Goal: Book appointment/travel/reservation

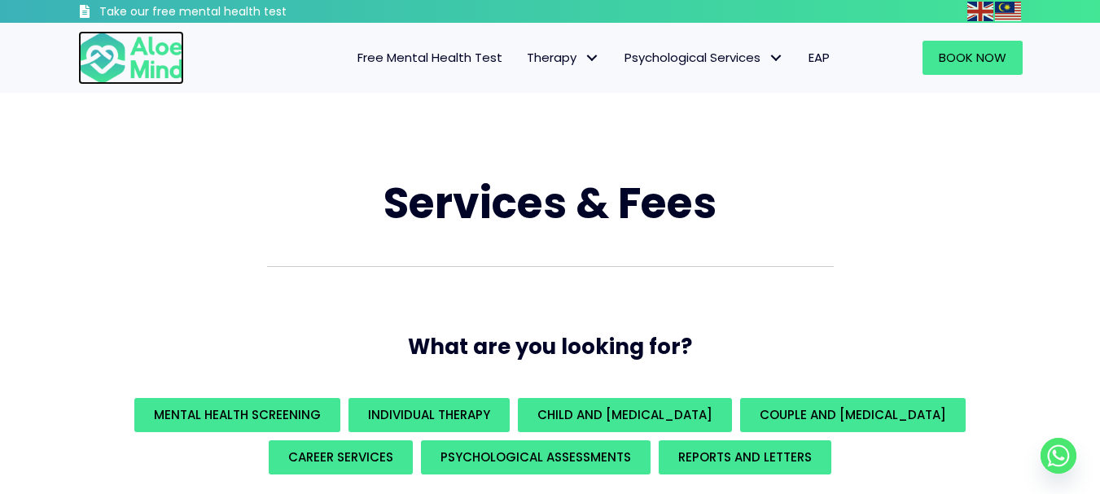
click at [115, 46] on img at bounding box center [131, 58] width 106 height 54
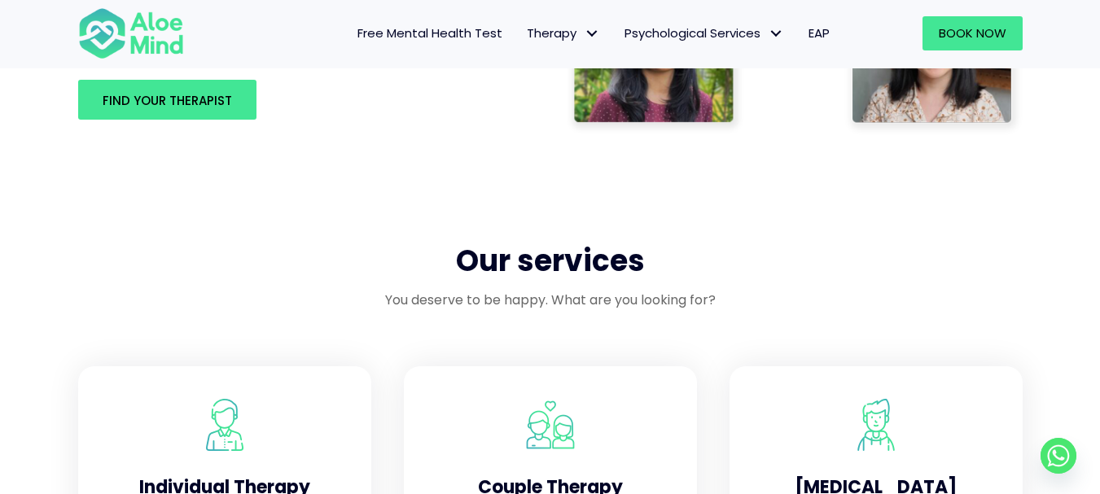
scroll to position [1359, 0]
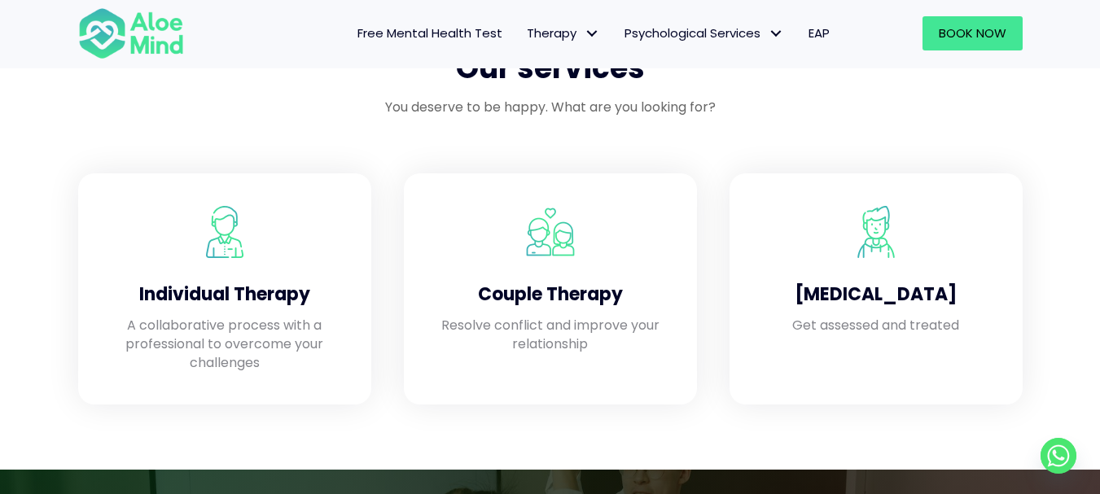
drag, startPoint x: 1112, startPoint y: 33, endPoint x: 1109, endPoint y: 157, distance: 124.7
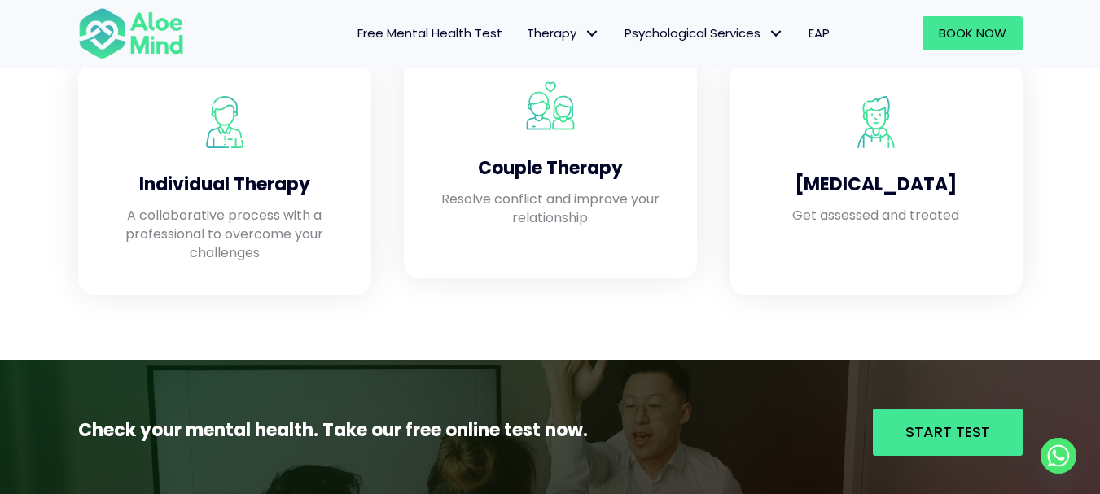
scroll to position [1479, 0]
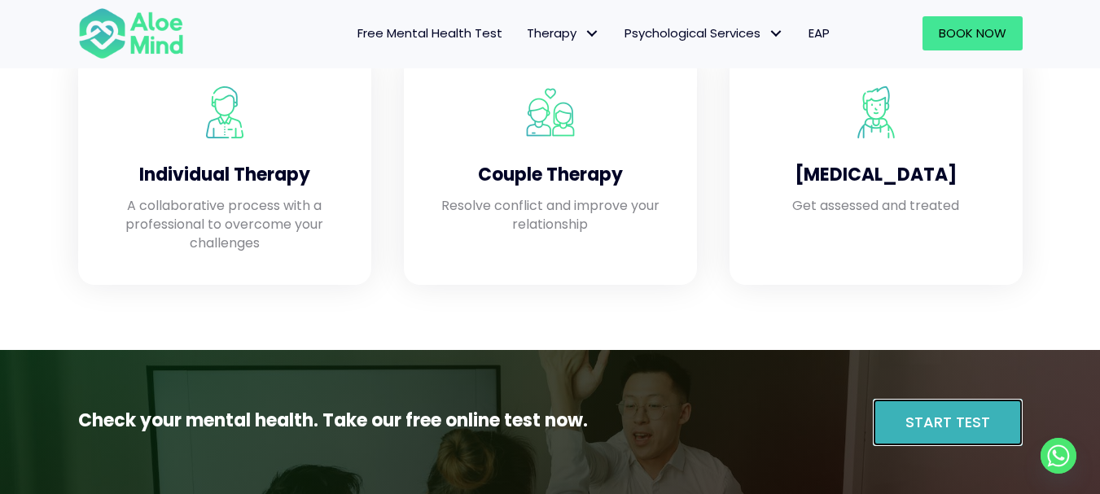
click at [981, 429] on span "Start Test" at bounding box center [948, 422] width 85 height 20
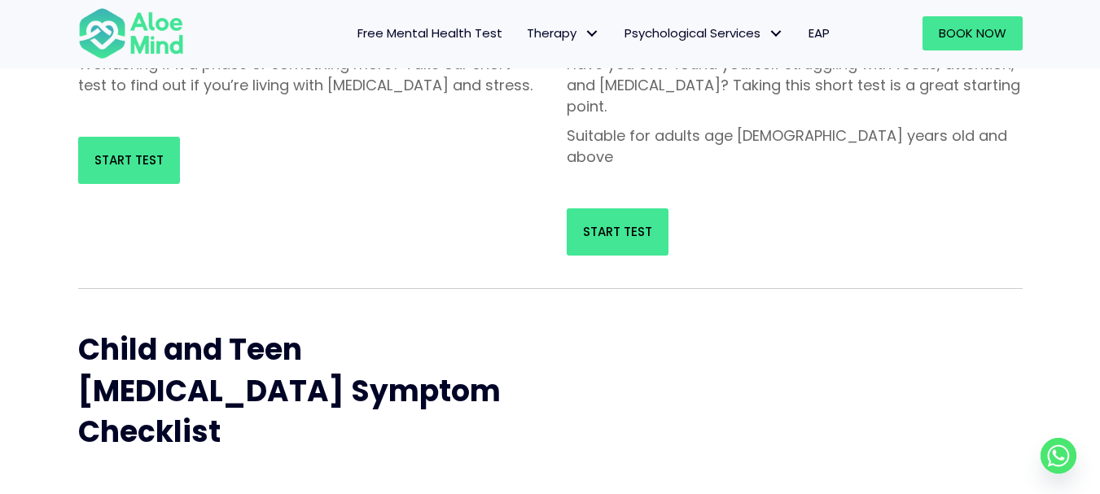
scroll to position [356, 0]
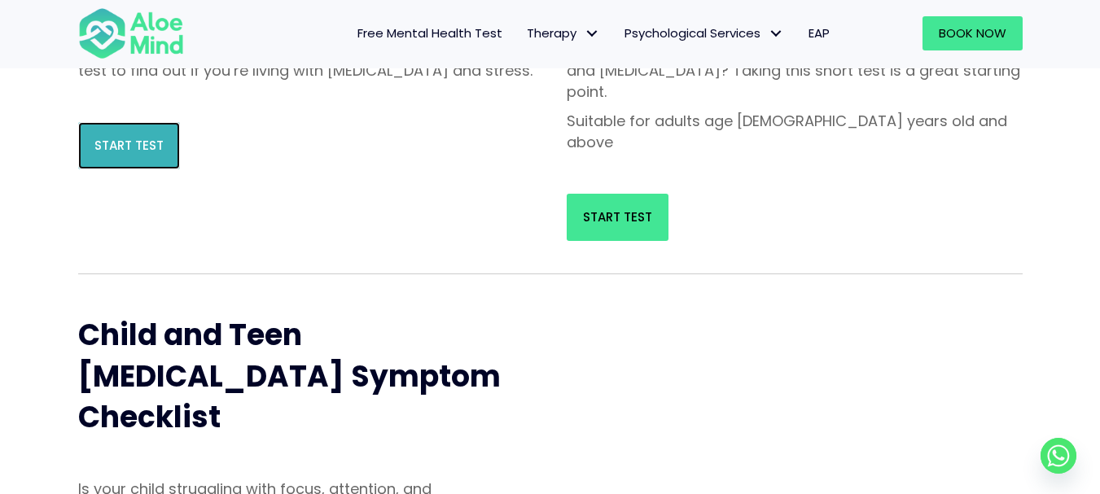
click at [147, 154] on span "Start Test" at bounding box center [128, 145] width 69 height 17
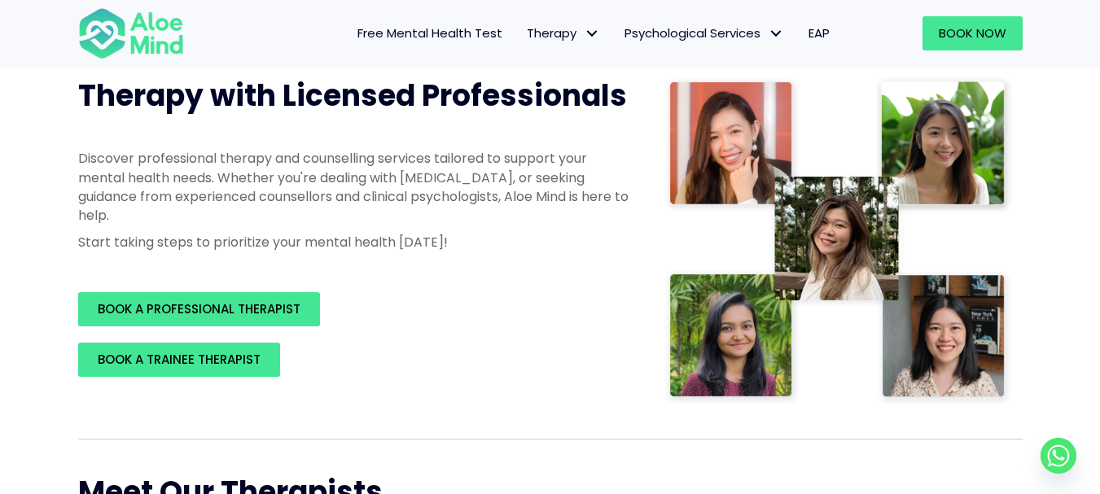
scroll to position [278, 0]
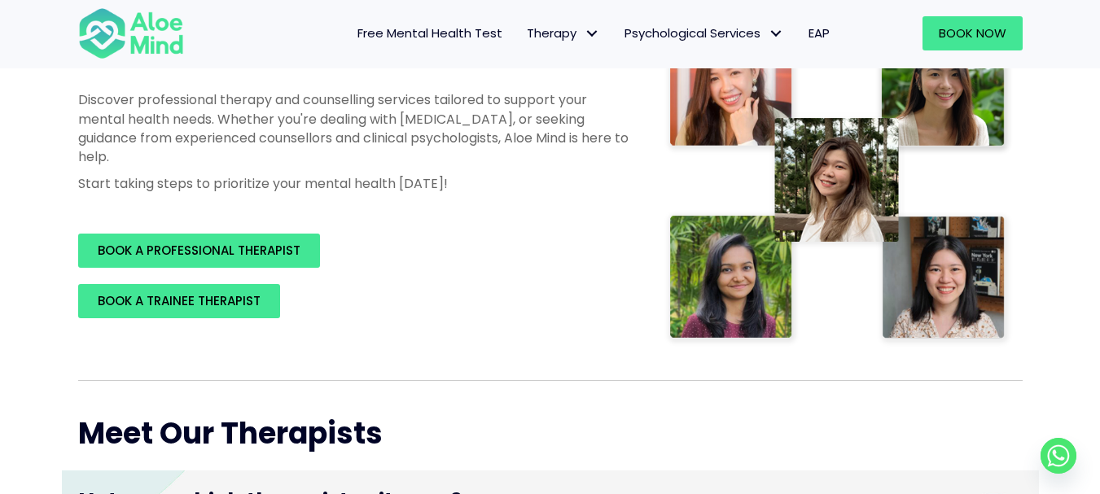
drag, startPoint x: 1108, startPoint y: 29, endPoint x: 1112, endPoint y: 45, distance: 16.8
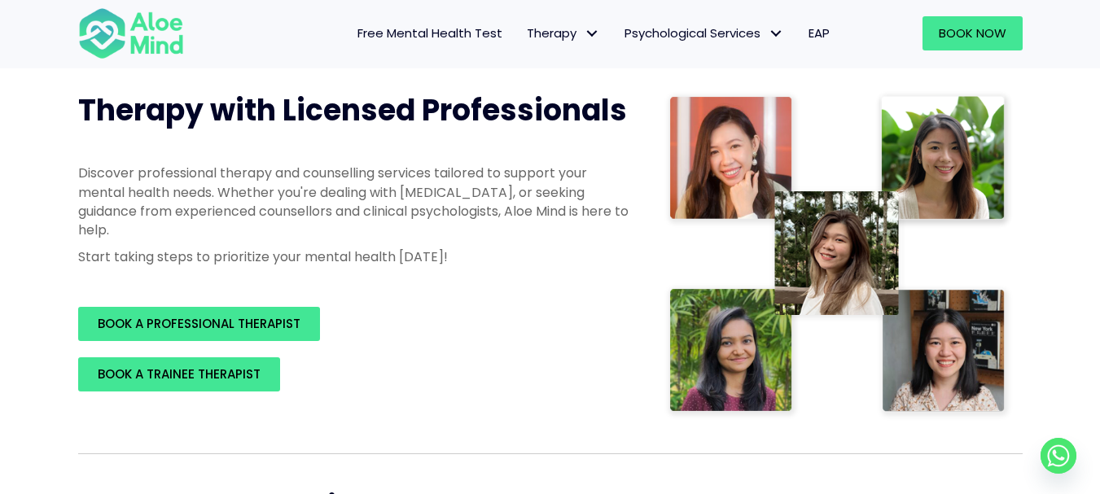
scroll to position [190, 0]
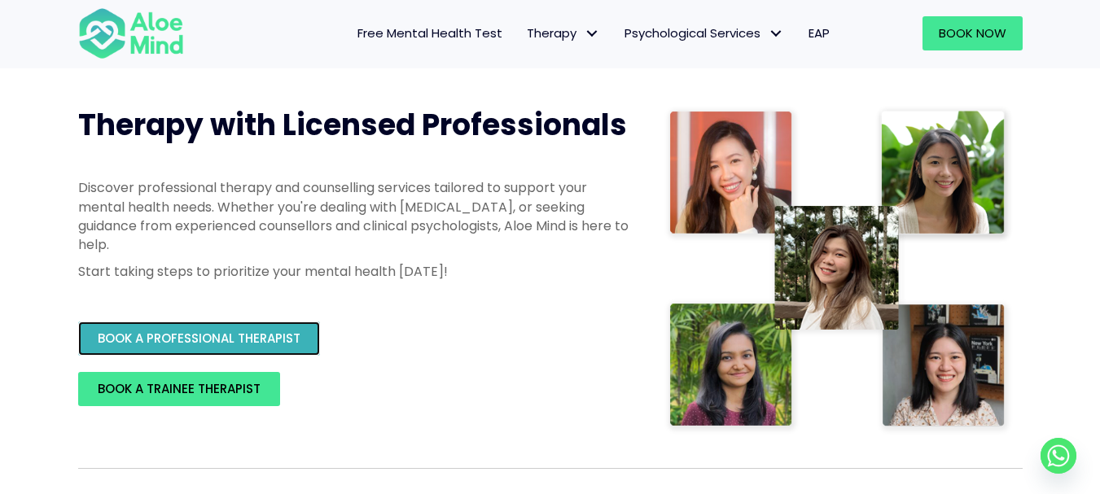
click at [155, 347] on span "BOOK A PROFESSIONAL THERAPIST" at bounding box center [199, 338] width 203 height 17
